Goal: Transaction & Acquisition: Subscribe to service/newsletter

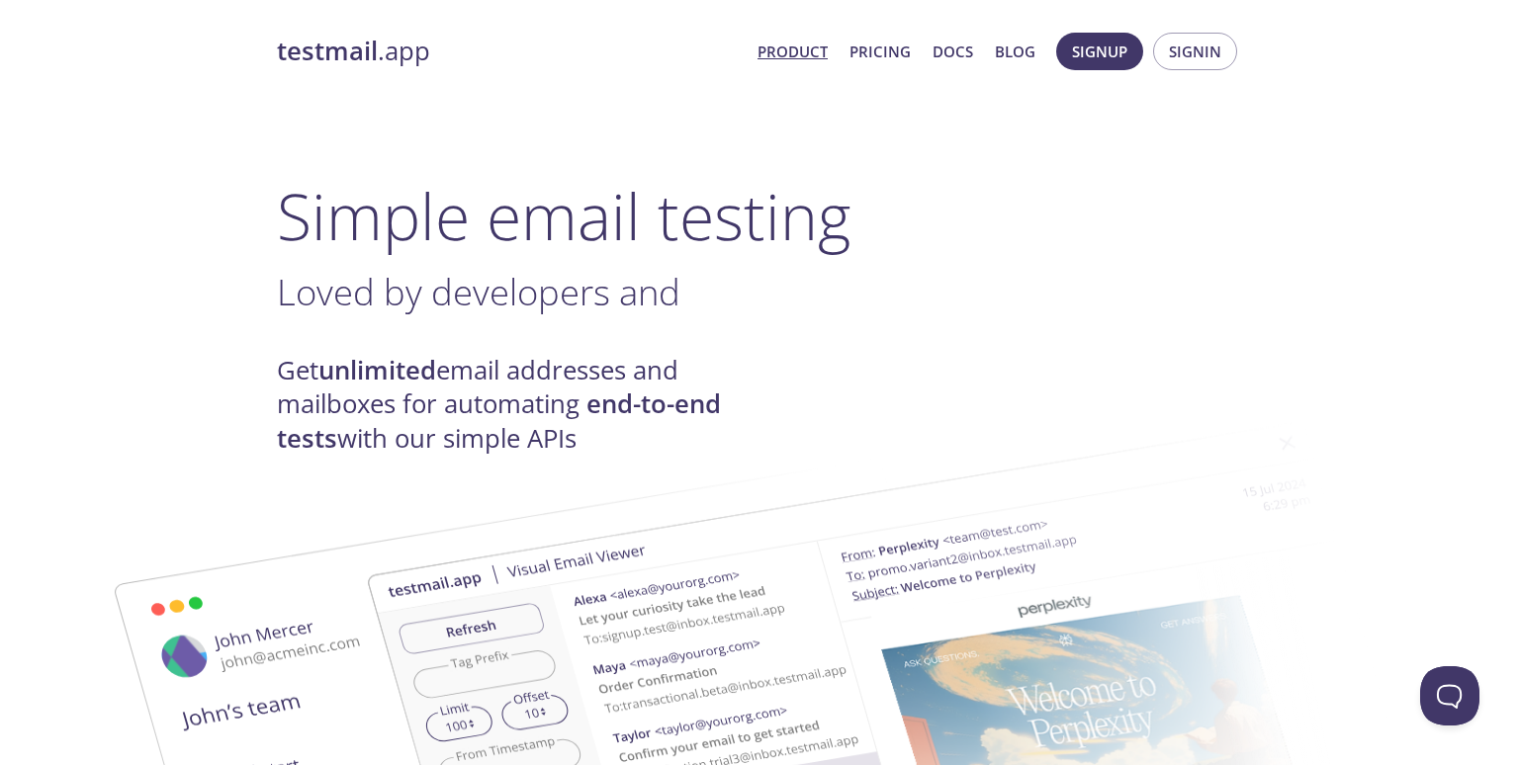
click at [817, 54] on link "Product" at bounding box center [793, 52] width 70 height 26
click at [883, 49] on link "Pricing" at bounding box center [879, 52] width 61 height 26
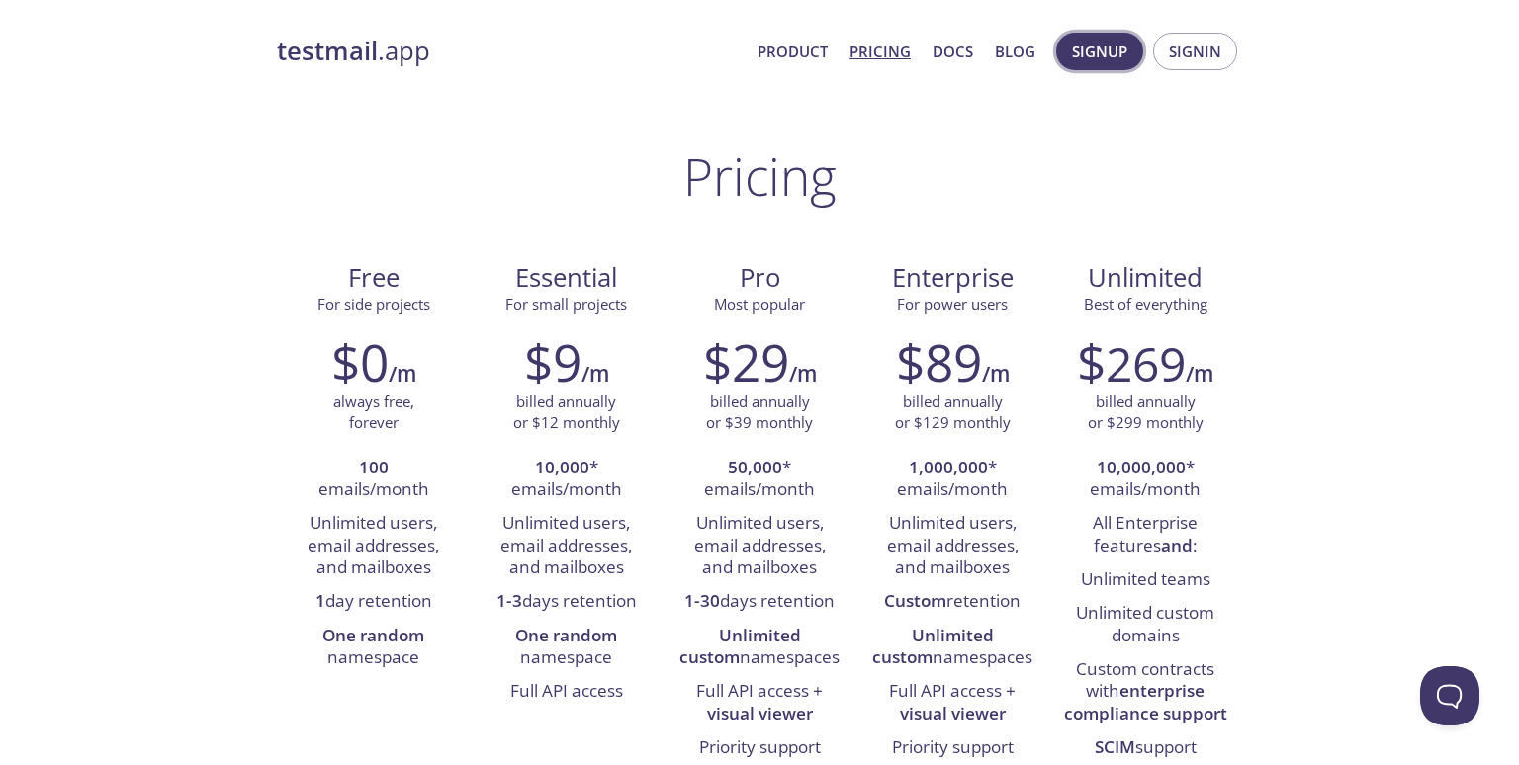
click at [1120, 54] on span "Signup" at bounding box center [1099, 52] width 55 height 26
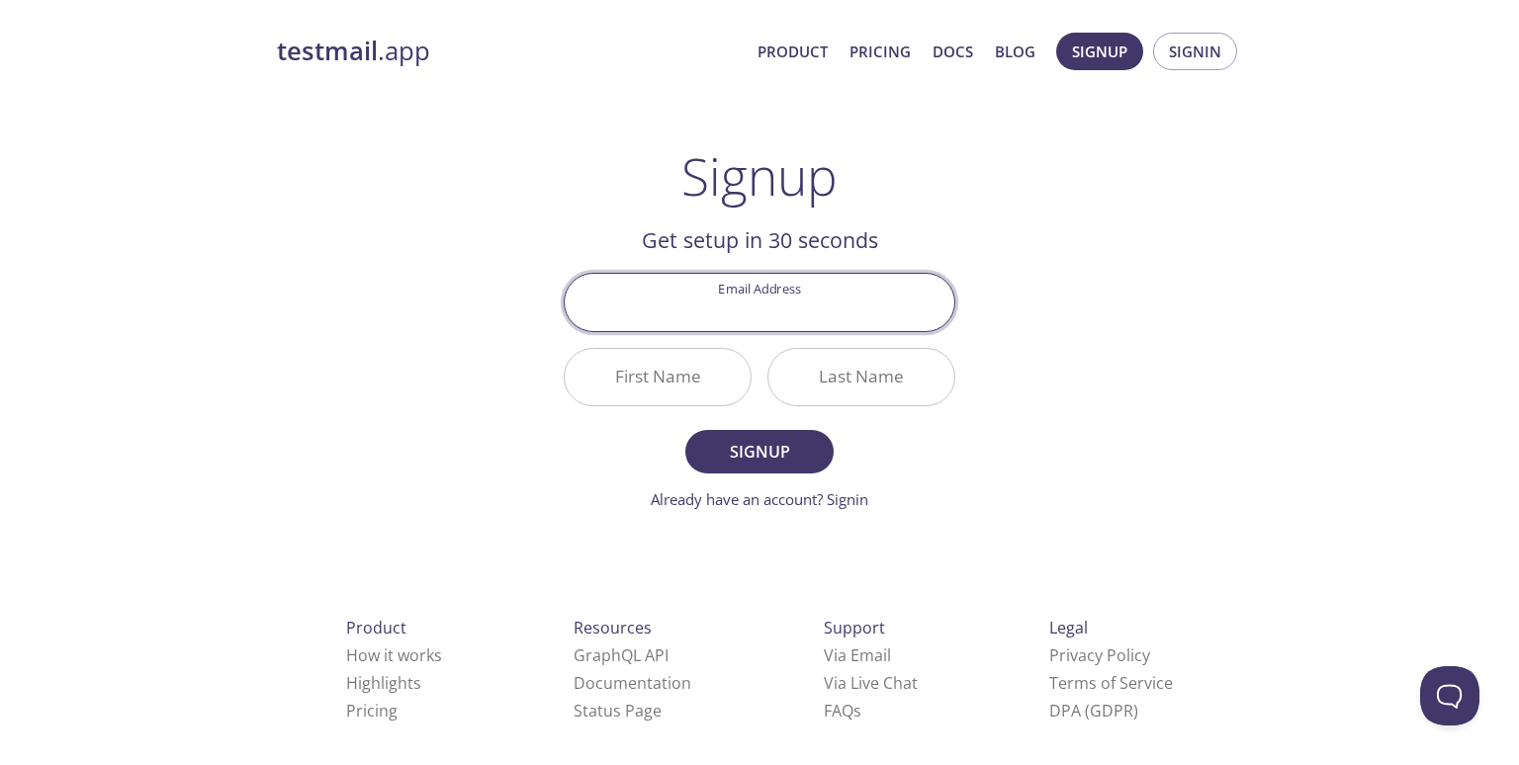
click at [742, 313] on input "Email Address" at bounding box center [760, 302] width 390 height 56
type input "к"
type input "[EMAIL_ADDRESS][DOMAIN_NAME]"
click at [701, 369] on input "First Name" at bounding box center [658, 377] width 186 height 56
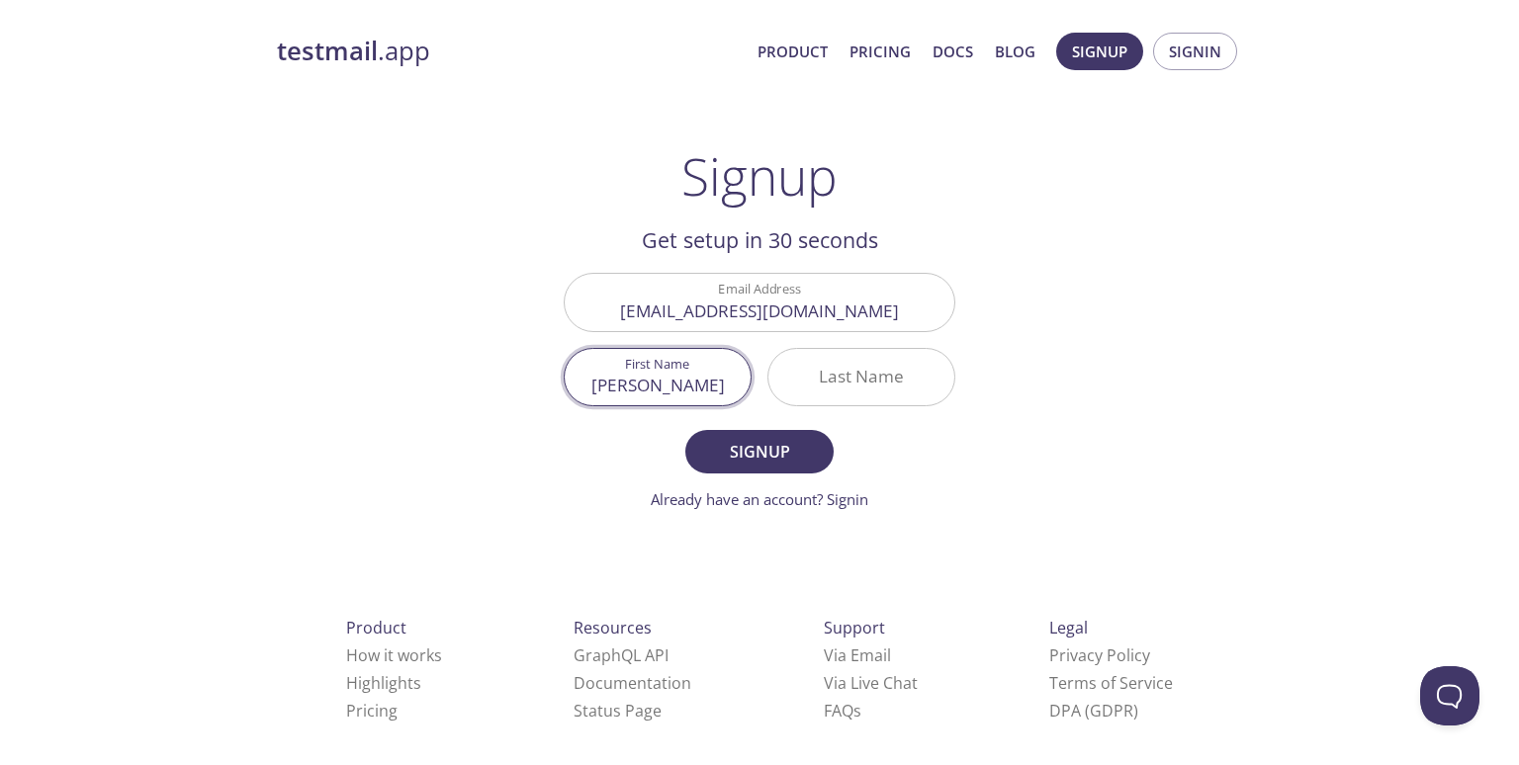
type input "[PERSON_NAME]"
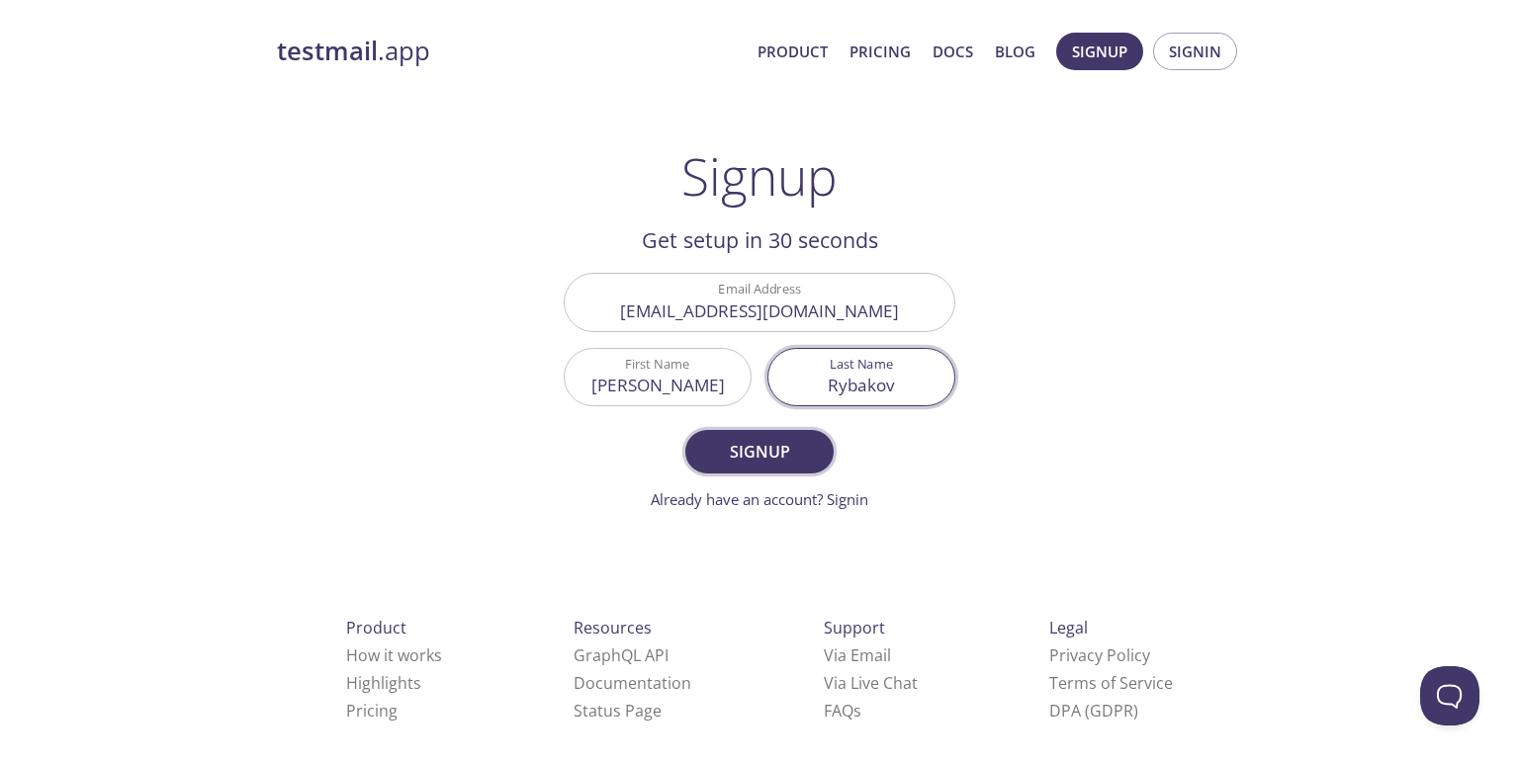
type input "Rybakov"
click at [717, 452] on span "Signup" at bounding box center [759, 452] width 105 height 28
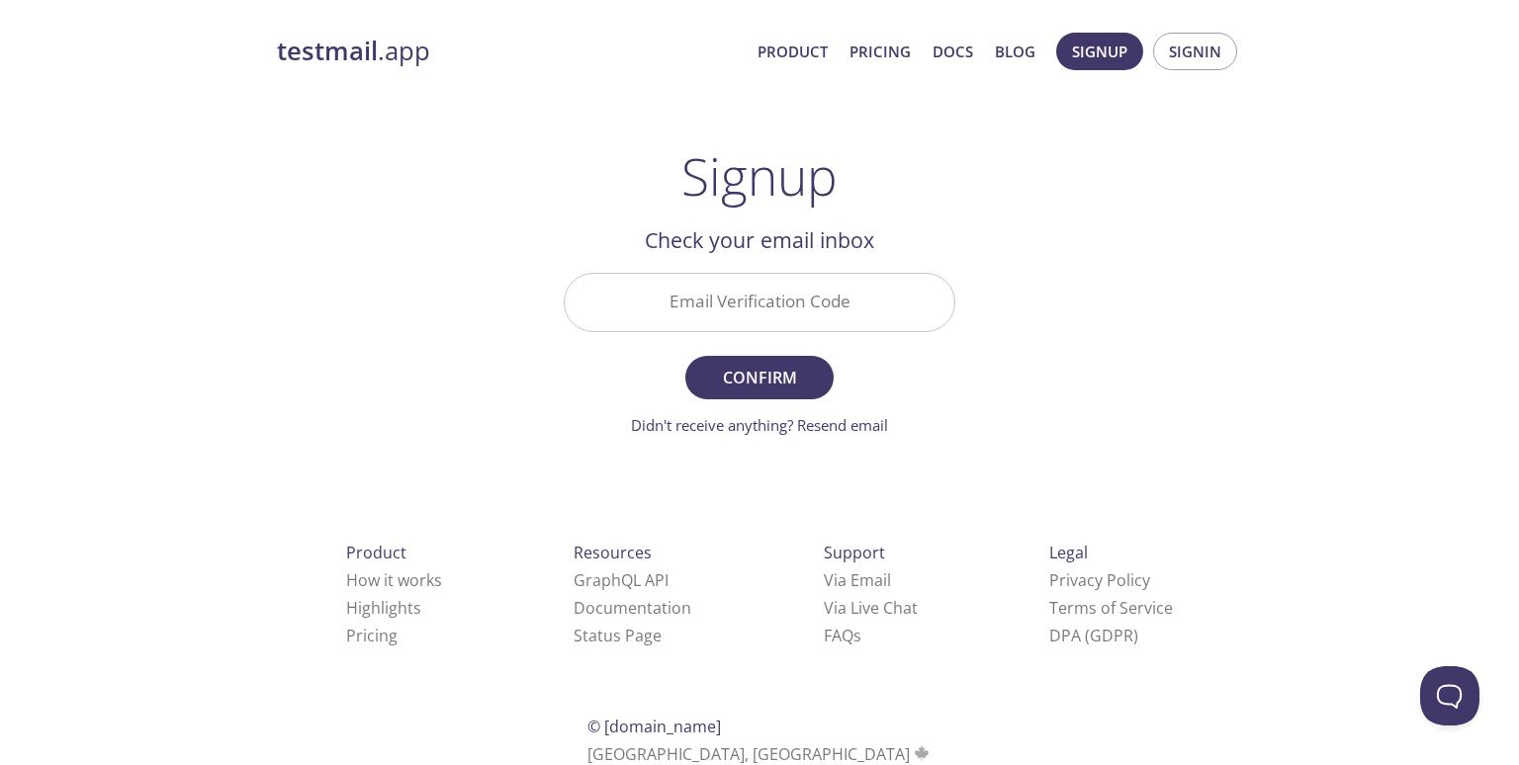
click at [778, 314] on input "Email Verification Code" at bounding box center [760, 302] width 390 height 56
paste input "Y56M6BL"
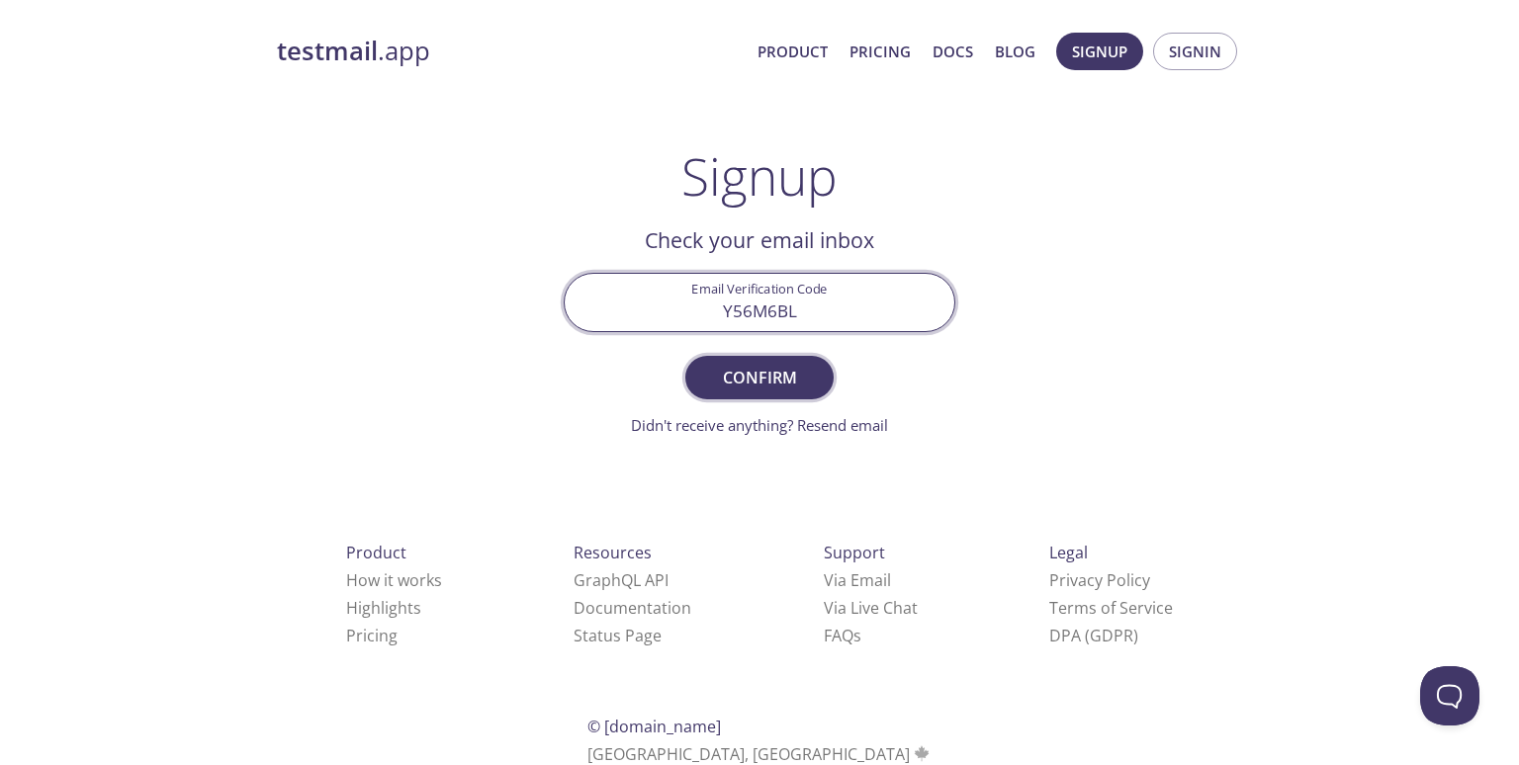
type input "Y56M6BL"
click at [780, 371] on span "Confirm" at bounding box center [759, 378] width 105 height 28
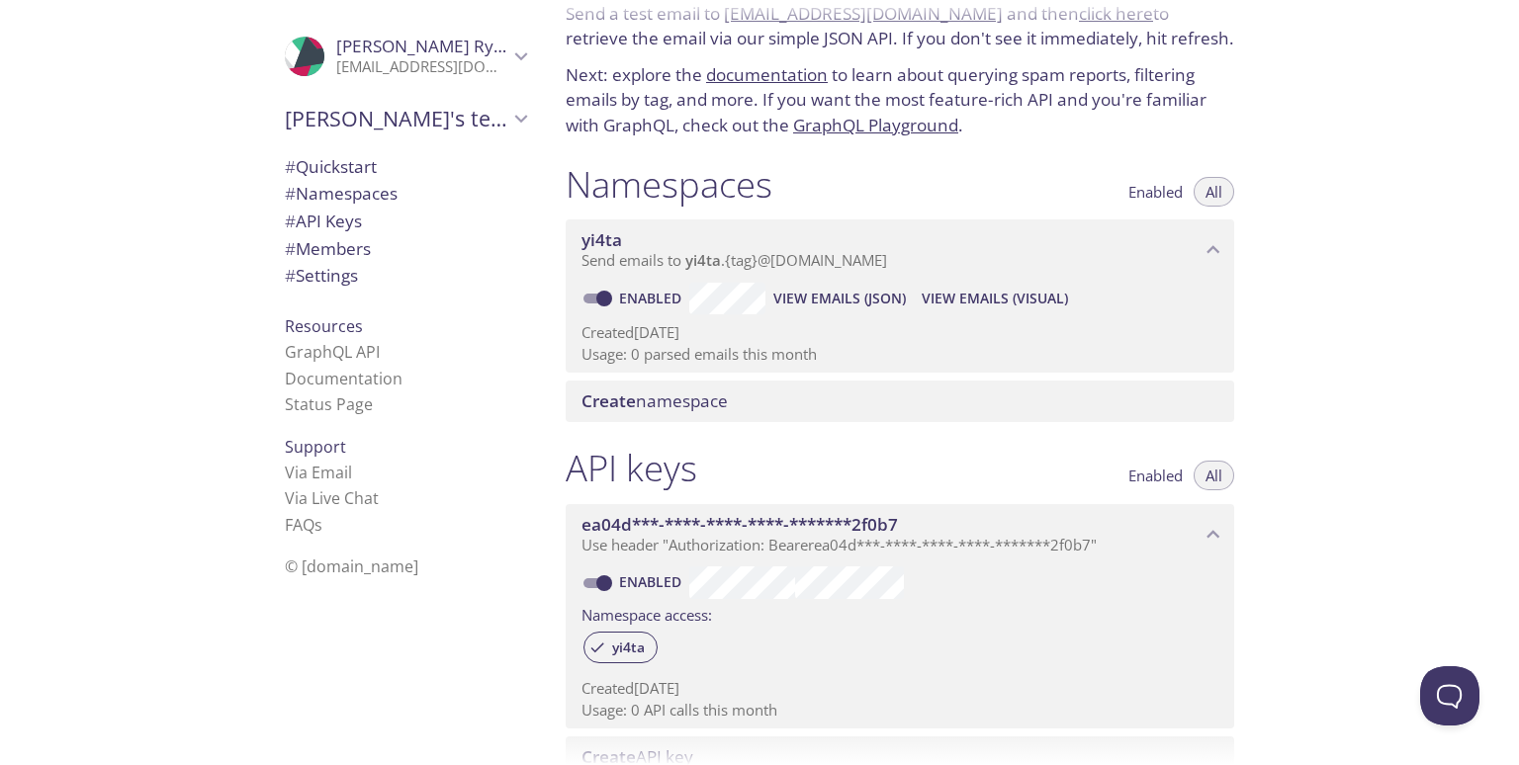
scroll to position [47, 0]
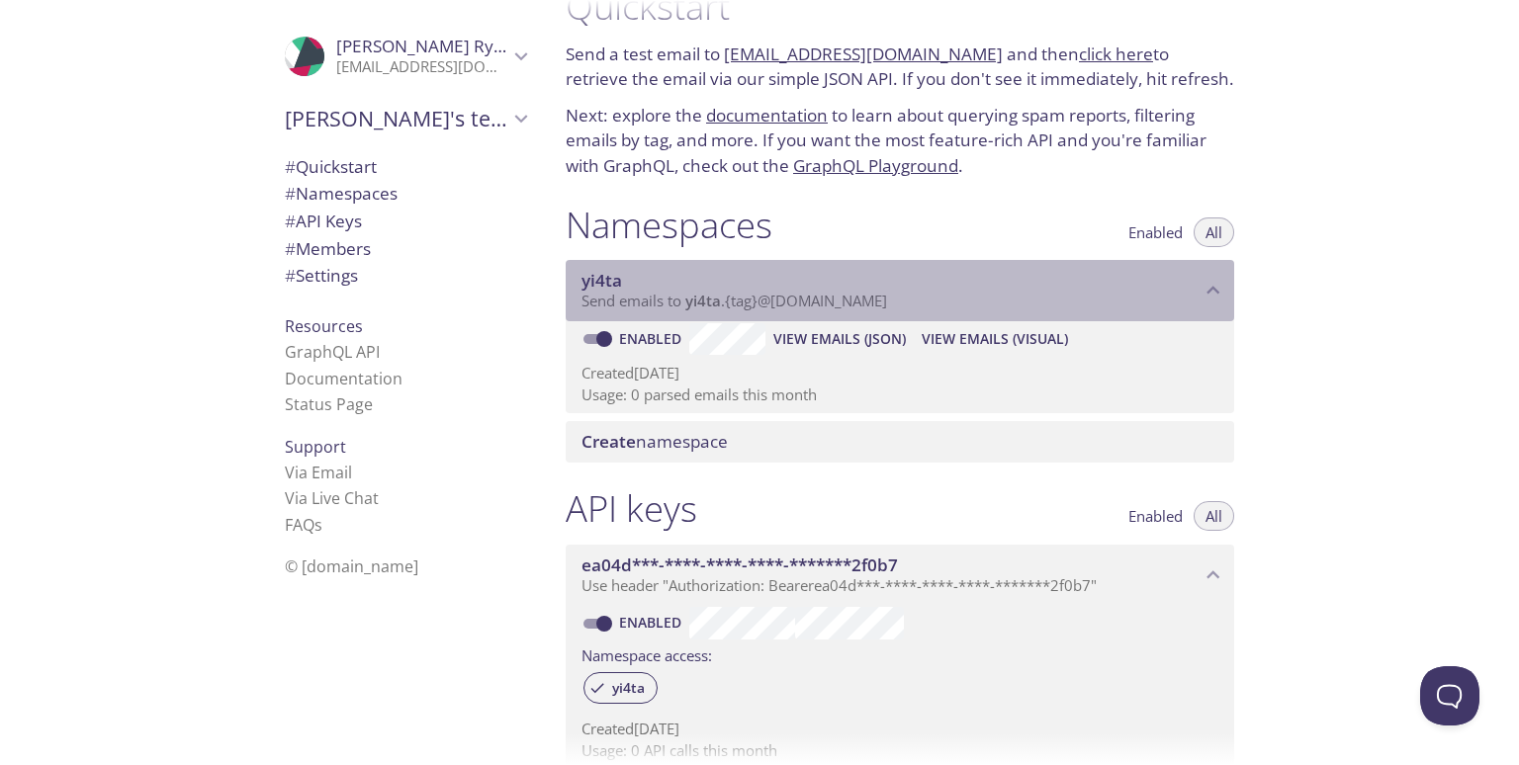
click at [1189, 302] on p "Send emails to yi4ta . {tag} @[DOMAIN_NAME]" at bounding box center [890, 302] width 619 height 20
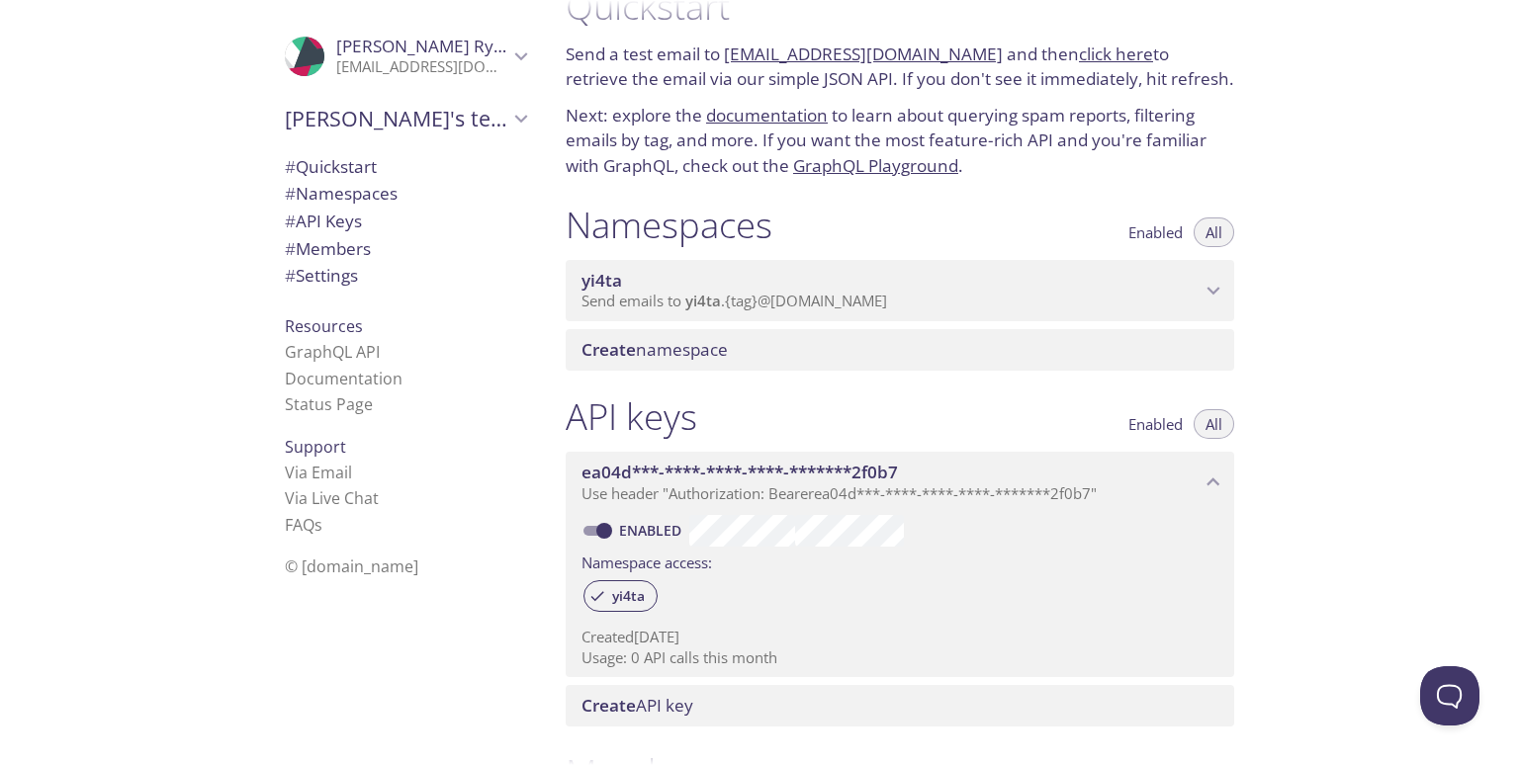
click at [971, 290] on span "yi4ta" at bounding box center [890, 281] width 619 height 22
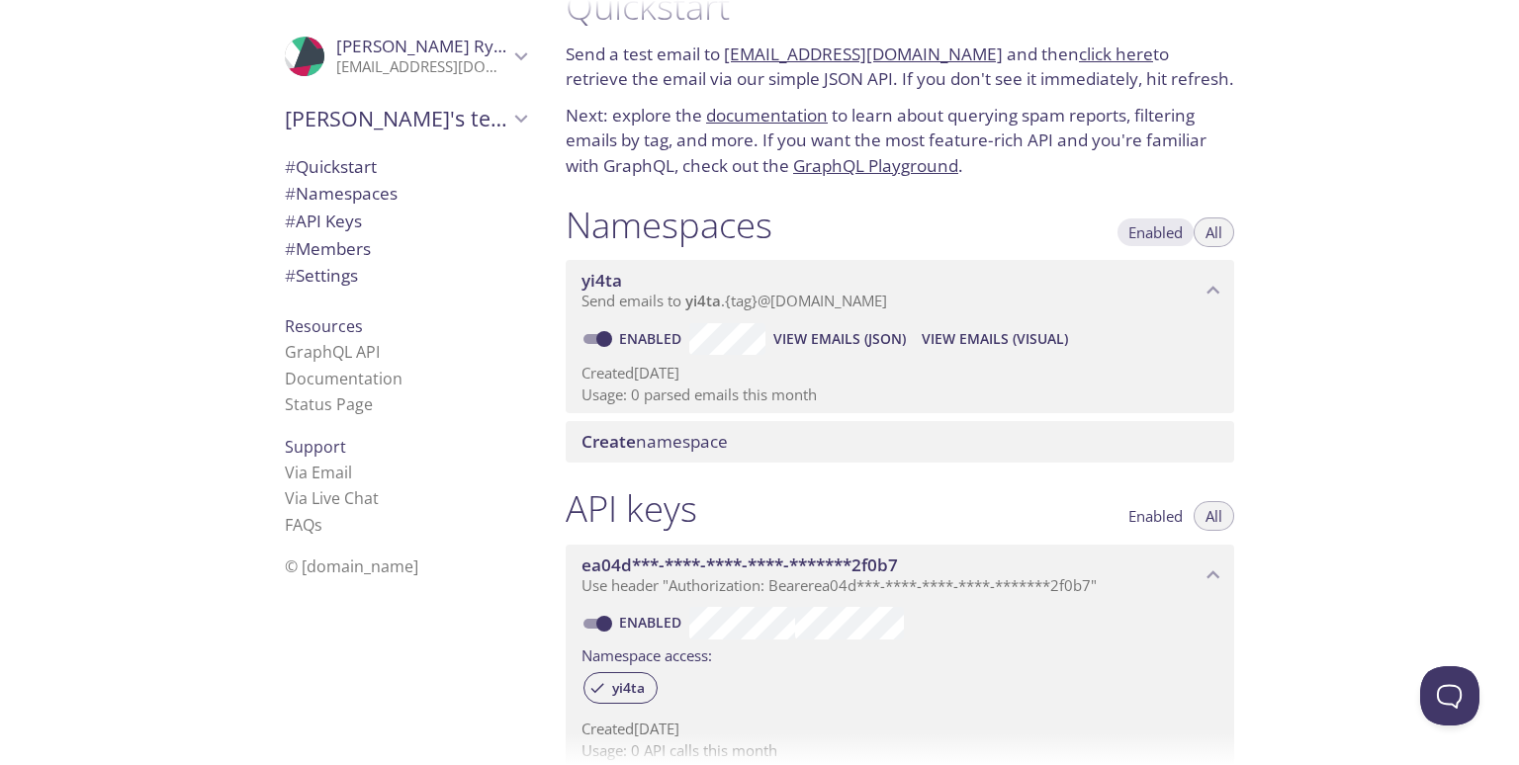
click at [1158, 232] on span "Enabled" at bounding box center [1155, 232] width 54 height 0
drag, startPoint x: 1208, startPoint y: 235, endPoint x: 1169, endPoint y: 218, distance: 43.4
click at [1208, 232] on span "All" at bounding box center [1213, 232] width 17 height 0
click at [371, 177] on span "# Quickstart" at bounding box center [331, 166] width 92 height 23
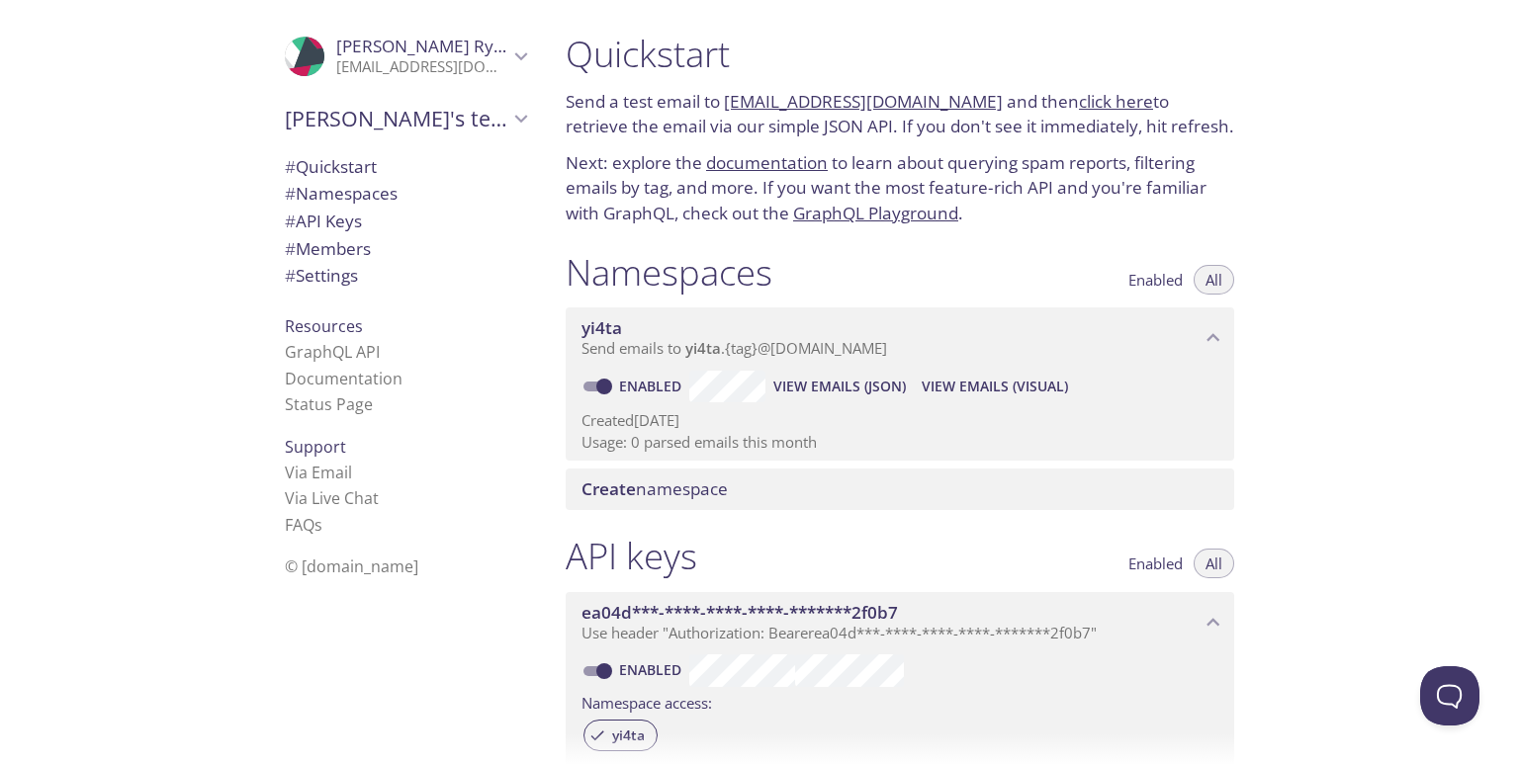
click at [1079, 99] on link "click here" at bounding box center [1116, 101] width 74 height 23
drag, startPoint x: 725, startPoint y: 97, endPoint x: 955, endPoint y: 104, distance: 230.5
click at [956, 105] on p "Send a test email to [EMAIL_ADDRESS][DOMAIN_NAME] and then click here to retrie…" at bounding box center [900, 114] width 669 height 50
click at [939, 158] on p "Next: explore the documentation to learn about querying spam reports, filtering…" at bounding box center [900, 188] width 669 height 76
click at [785, 163] on link "documentation" at bounding box center [767, 162] width 122 height 23
